Goal: Information Seeking & Learning: Find specific fact

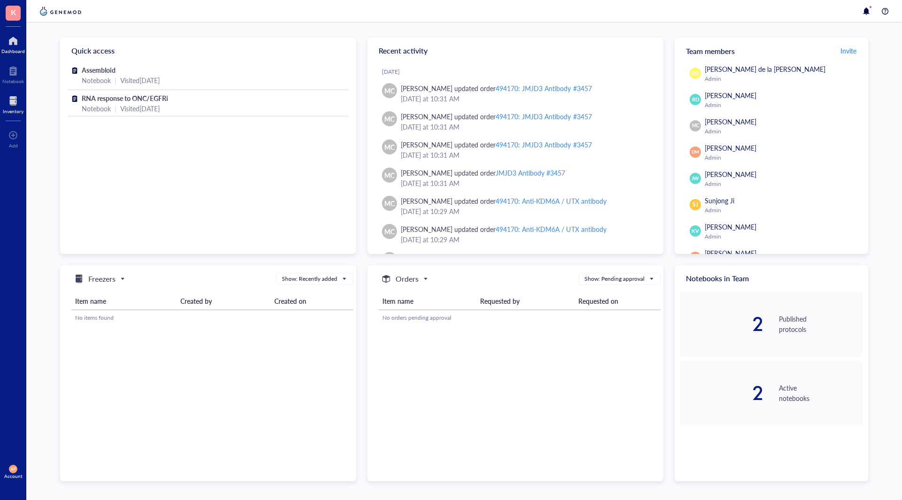
click at [1, 102] on div "Inventory" at bounding box center [13, 104] width 26 height 26
click at [6, 91] on div "Inventory" at bounding box center [13, 104] width 26 height 26
click at [7, 102] on div at bounding box center [13, 100] width 21 height 15
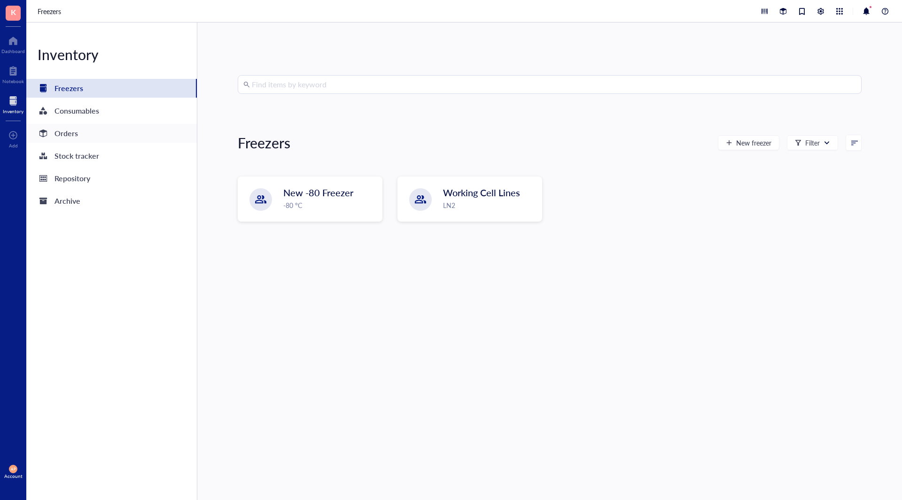
drag, startPoint x: 86, startPoint y: 134, endPoint x: 95, endPoint y: 139, distance: 10.1
click at [86, 133] on div "Orders" at bounding box center [111, 133] width 170 height 19
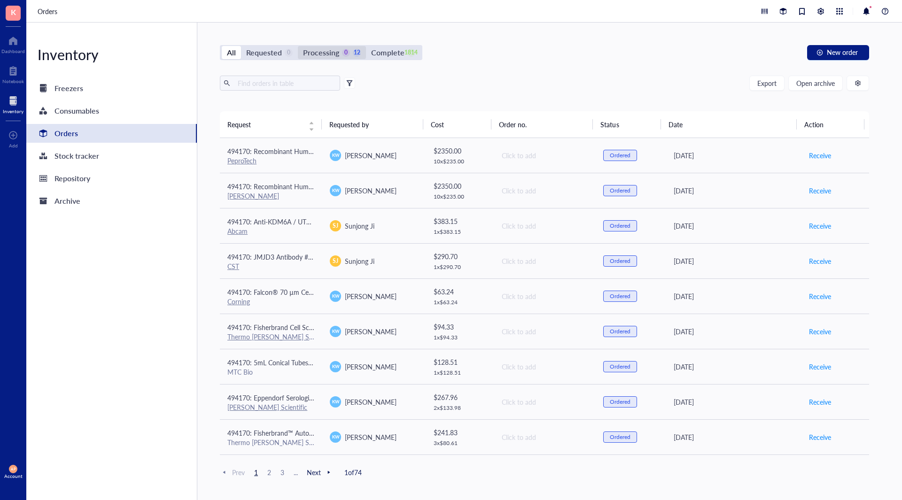
click at [350, 52] on div "Processing 0 12" at bounding box center [332, 52] width 58 height 13
click at [298, 46] on input "Processing 0 12" at bounding box center [298, 46] width 0 height 0
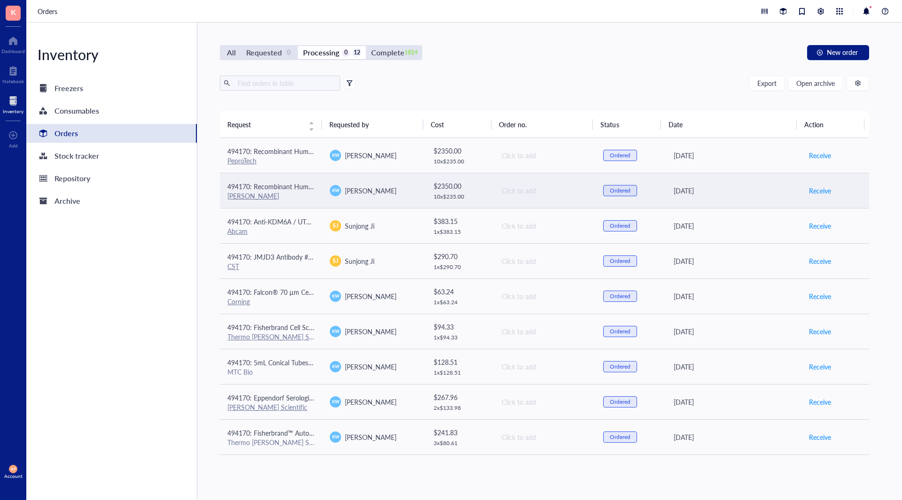
click at [318, 201] on td "494170: Recombinant Human PDGF-[PERSON_NAME]" at bounding box center [271, 190] width 102 height 35
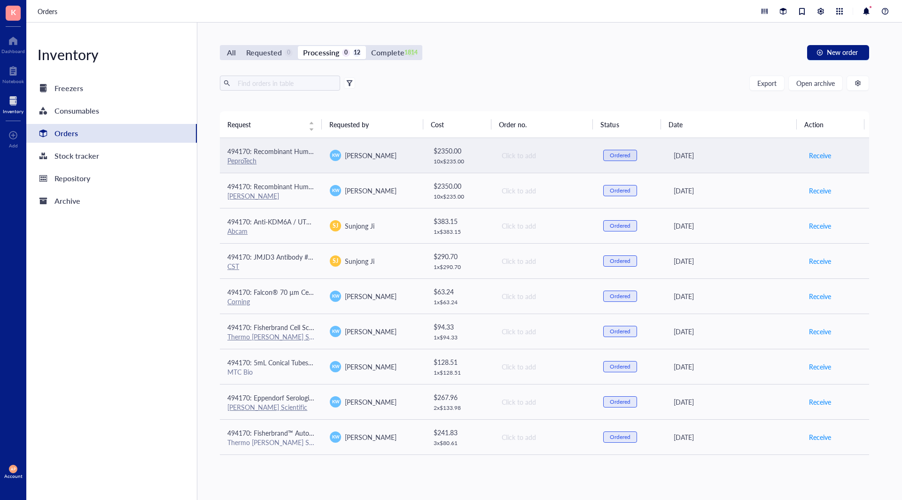
click at [285, 149] on span "494170: Recombinant Human PDGF-AA" at bounding box center [286, 151] width 118 height 9
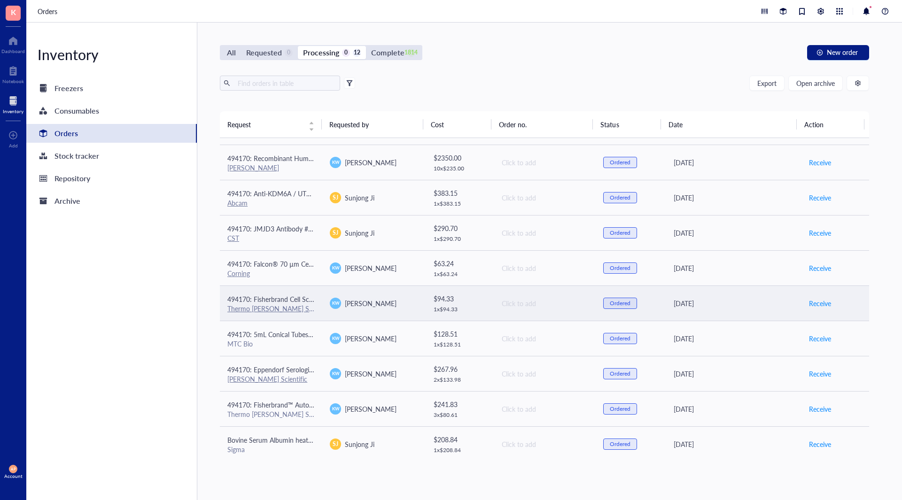
scroll to position [105, 0]
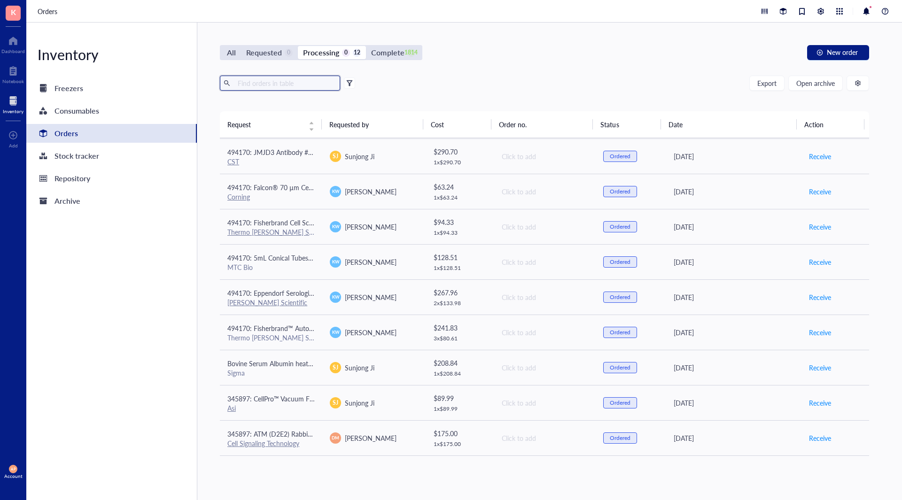
click at [268, 81] on input "text" at bounding box center [285, 83] width 102 height 14
click at [375, 45] on div "All Requested 0 Processing 0 12 Complete 1814" at bounding box center [321, 52] width 202 height 15
click at [374, 56] on div "Complete" at bounding box center [387, 52] width 33 height 13
click at [366, 46] on input "Complete 1814" at bounding box center [366, 46] width 0 height 0
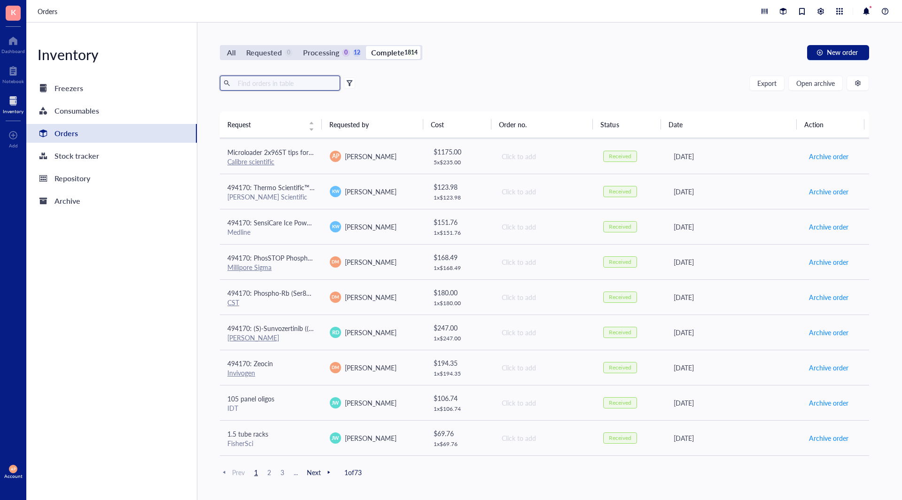
click at [293, 88] on input "text" at bounding box center [285, 83] width 102 height 14
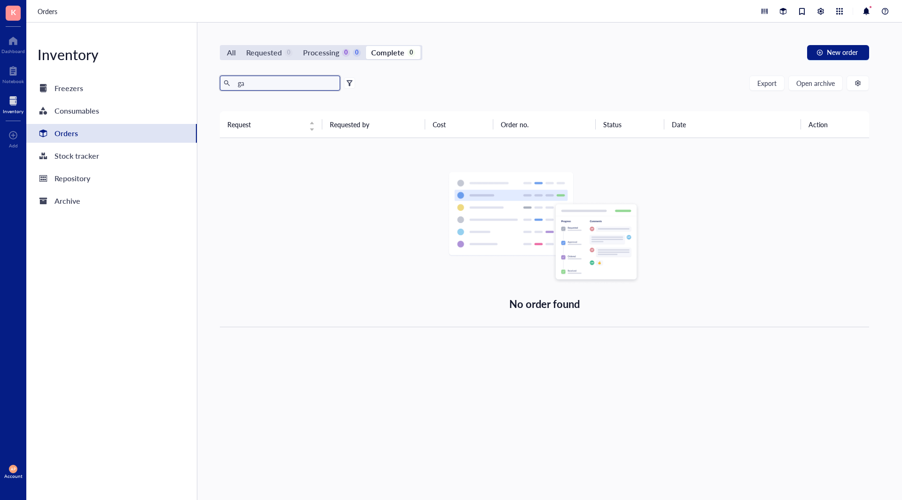
type input "g"
type input "needle"
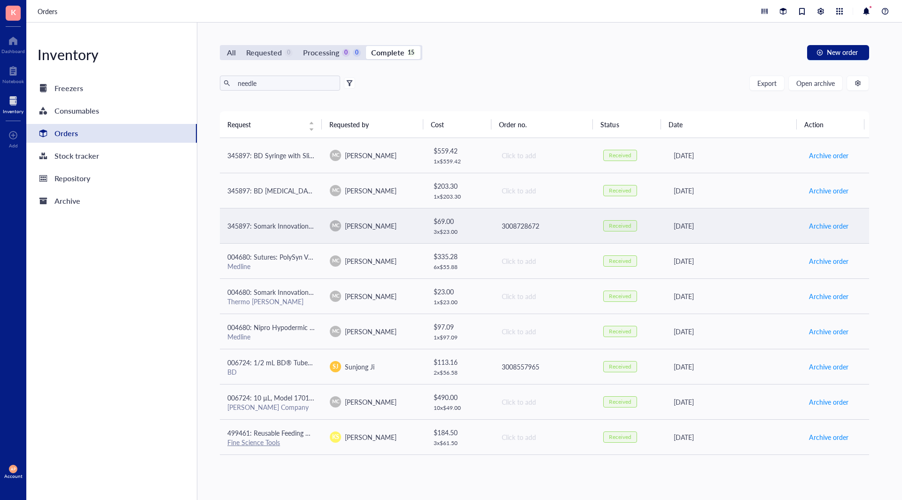
click at [283, 225] on span "345897: Somark Innovations Inc NEEDLE YELLOW IRRADIATED" at bounding box center [322, 225] width 190 height 9
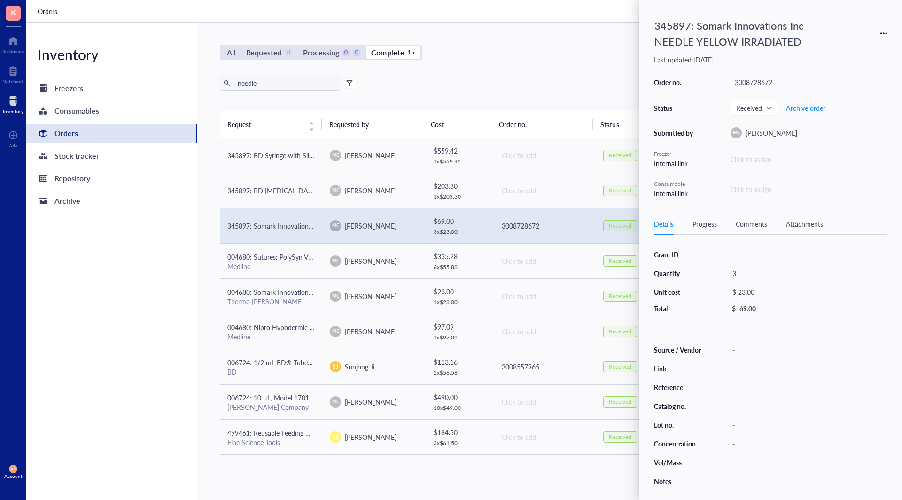
click at [209, 263] on div "All Requested 0 Processing 0 0 Complete 15 New order needle Export Open archive…" at bounding box center [544, 262] width 694 height 478
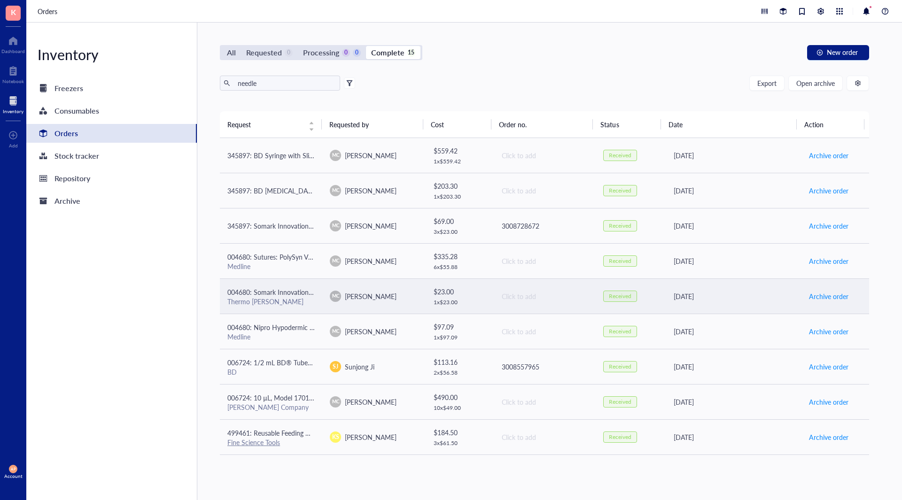
click at [307, 297] on div "Thermo [PERSON_NAME]" at bounding box center [270, 301] width 87 height 8
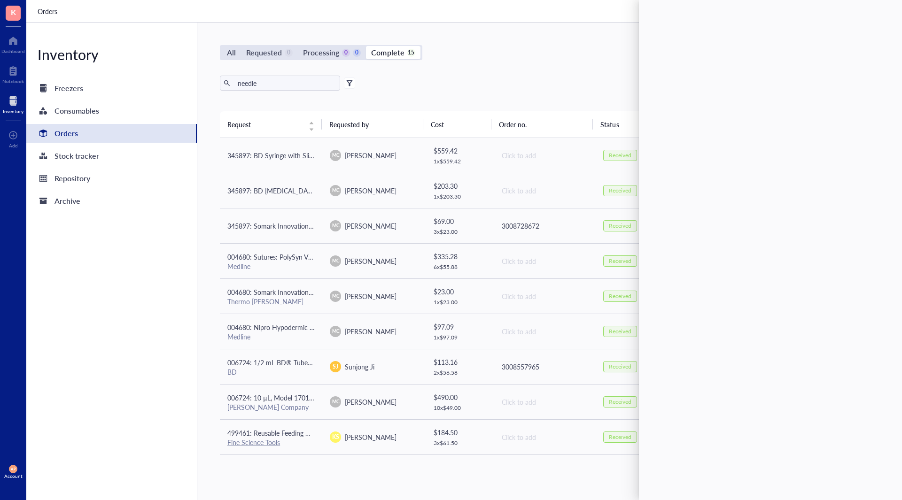
click at [195, 311] on div "Inventory Freezers Consumables Orders Stock tracker Repository Archive" at bounding box center [111, 262] width 171 height 478
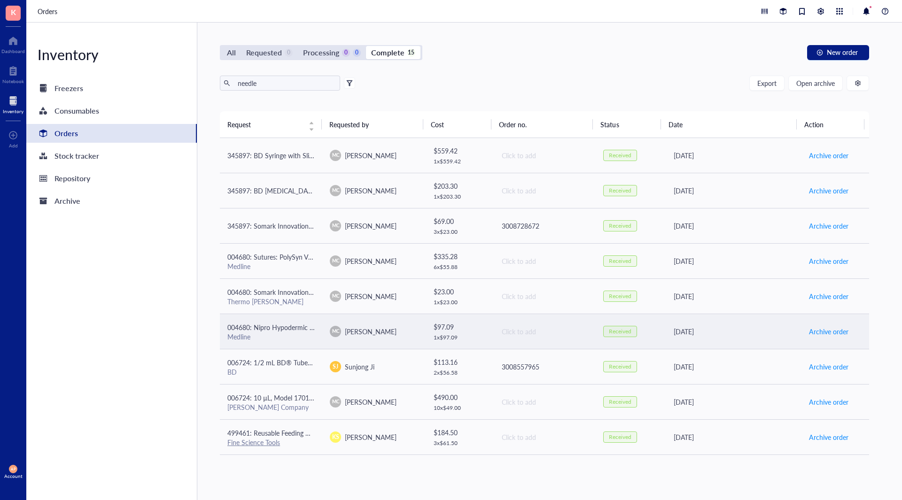
click at [281, 344] on td "004680: Nipro Hypodermic Needle, 27G x 0.5", Gray Medline" at bounding box center [271, 331] width 102 height 35
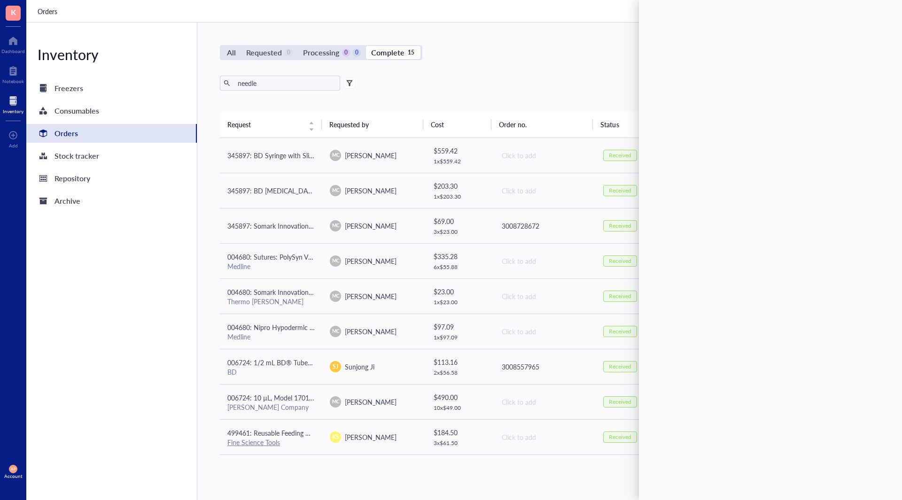
click at [153, 338] on div "Inventory Freezers Consumables Orders Stock tracker Repository Archive" at bounding box center [111, 262] width 171 height 478
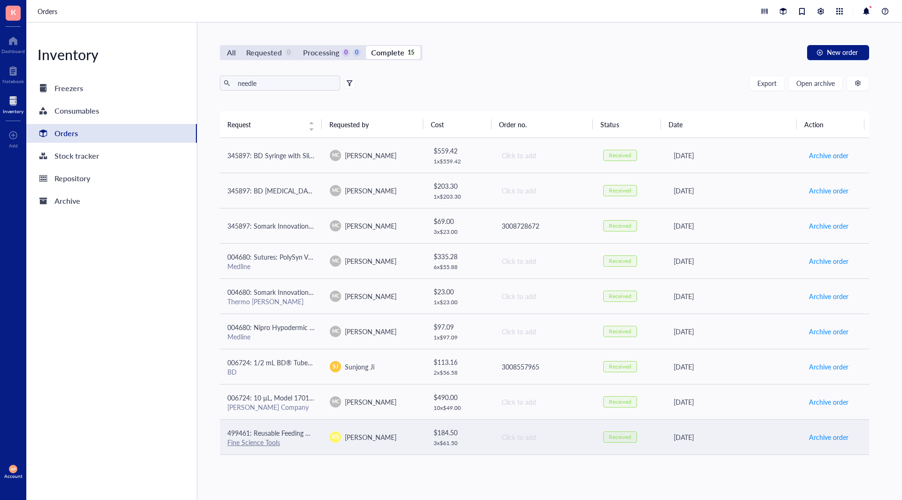
click at [306, 442] on div "Fine Science Tools" at bounding box center [270, 442] width 87 height 8
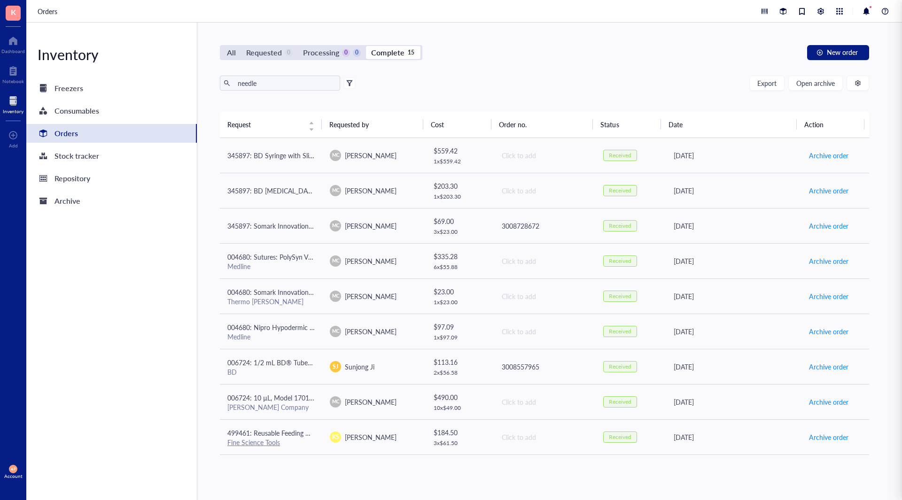
click at [536, 477] on div "All Requested 0 Processing 0 0 Complete 15 New order needle Export Open archive…" at bounding box center [544, 262] width 694 height 478
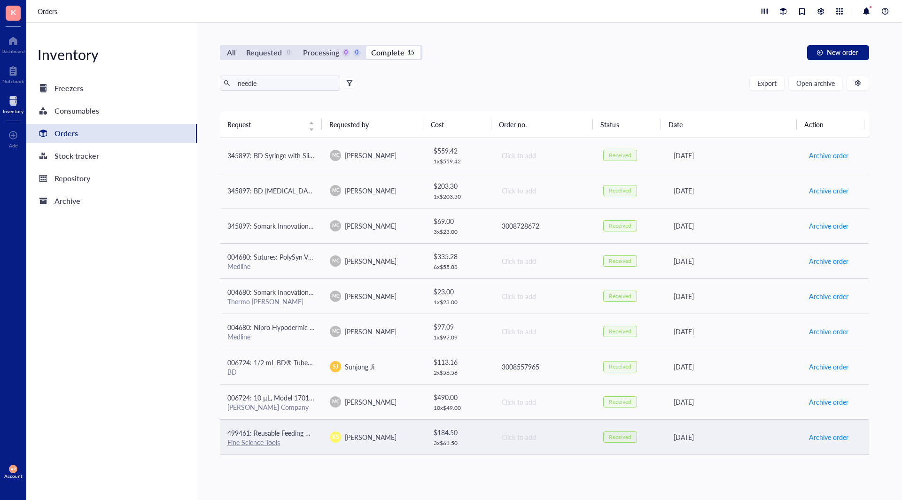
click at [349, 445] on td "KS [PERSON_NAME]" at bounding box center [373, 436] width 102 height 35
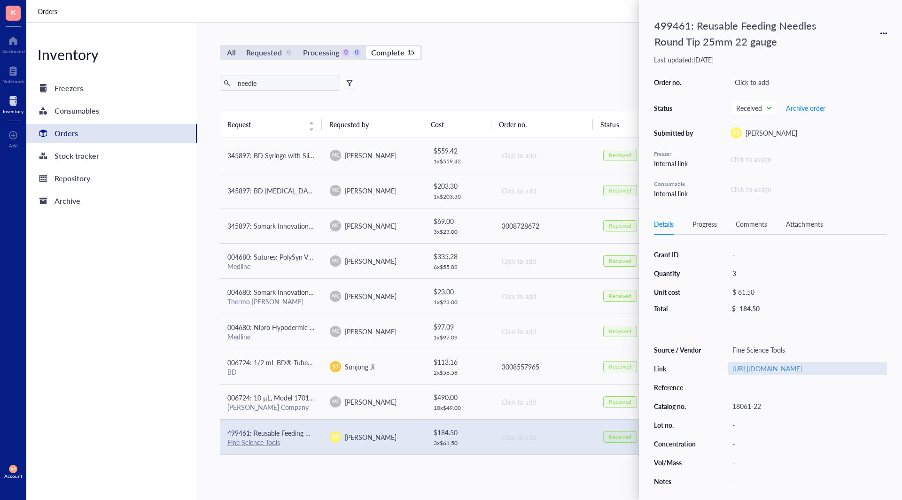
click at [762, 373] on link "[URL][DOMAIN_NAME]" at bounding box center [767, 368] width 70 height 9
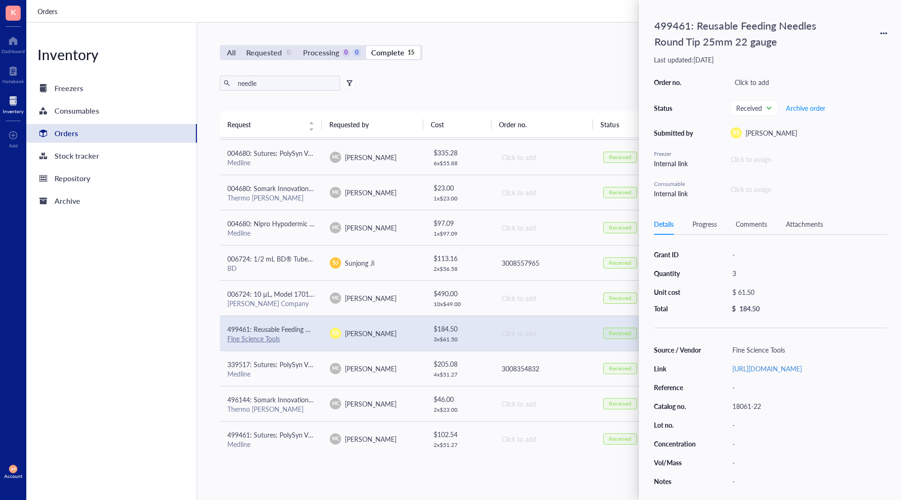
scroll to position [210, 0]
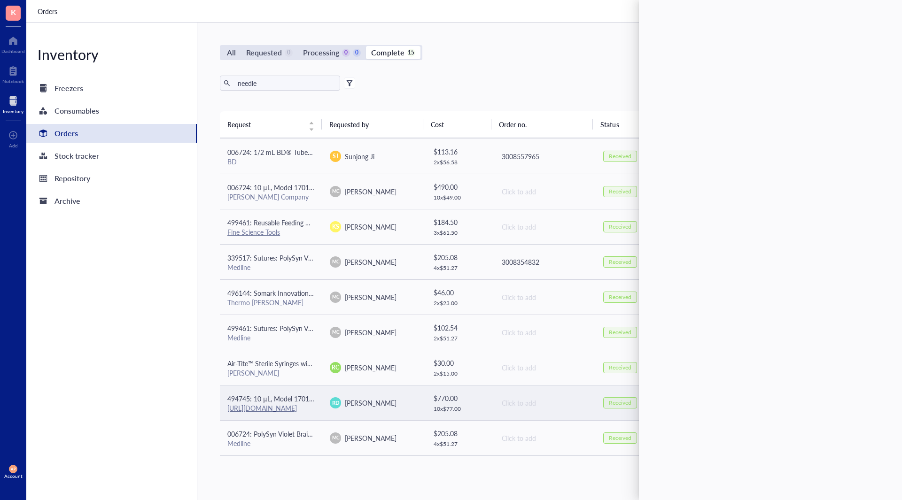
click at [331, 412] on td "RD [PERSON_NAME]" at bounding box center [373, 402] width 102 height 35
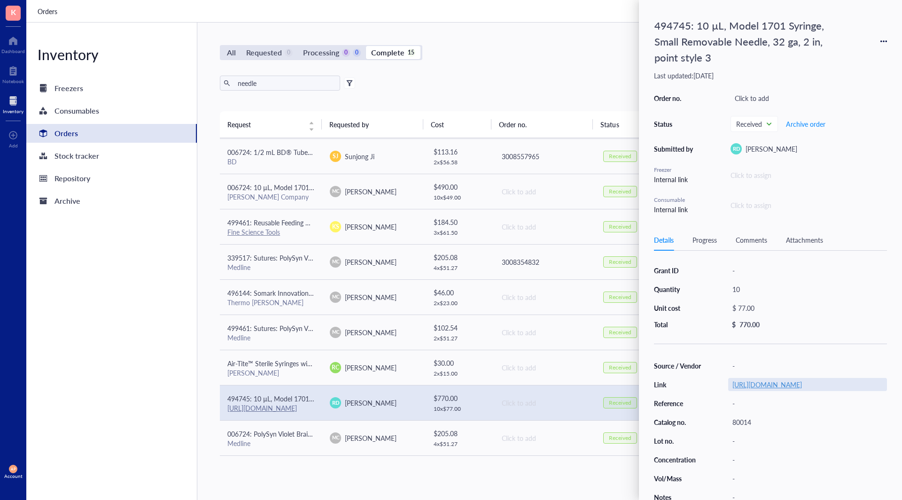
click at [802, 389] on link "[URL][DOMAIN_NAME]" at bounding box center [767, 384] width 70 height 9
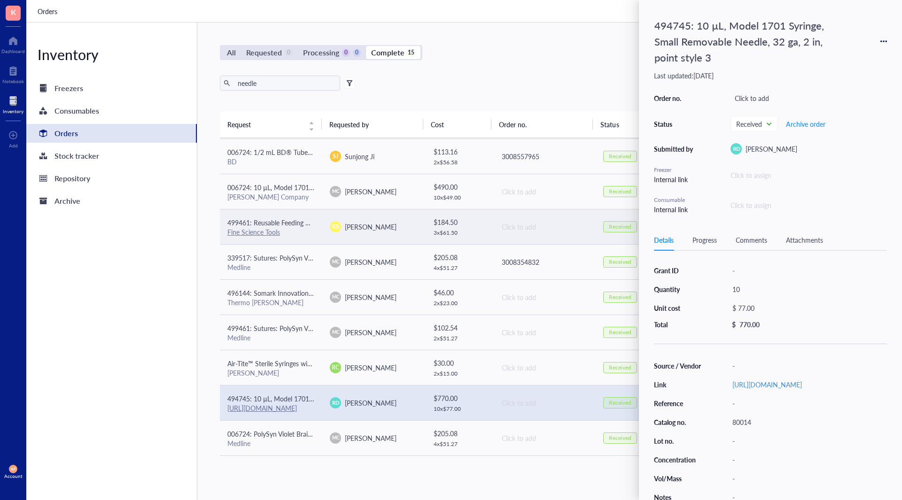
click at [352, 227] on span "[PERSON_NAME]" at bounding box center [371, 226] width 52 height 9
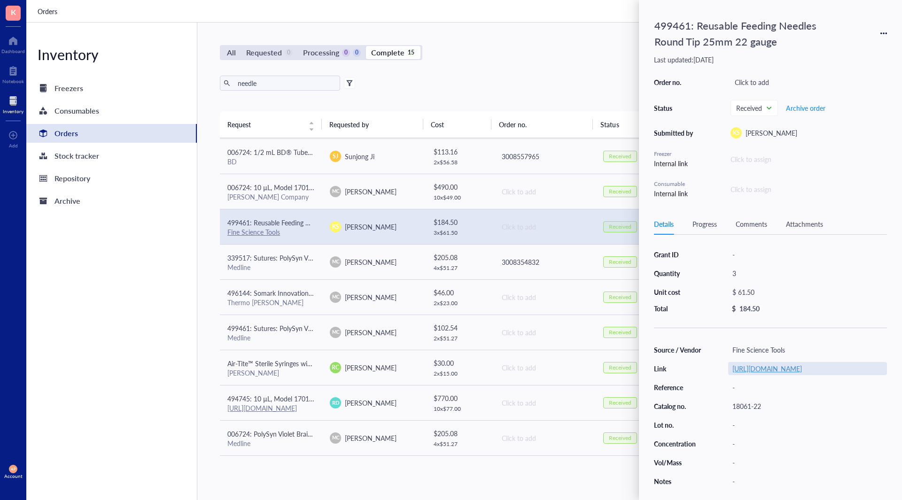
click at [776, 373] on link "[URL][DOMAIN_NAME]" at bounding box center [767, 368] width 70 height 9
